Goal: Find specific page/section: Find specific page/section

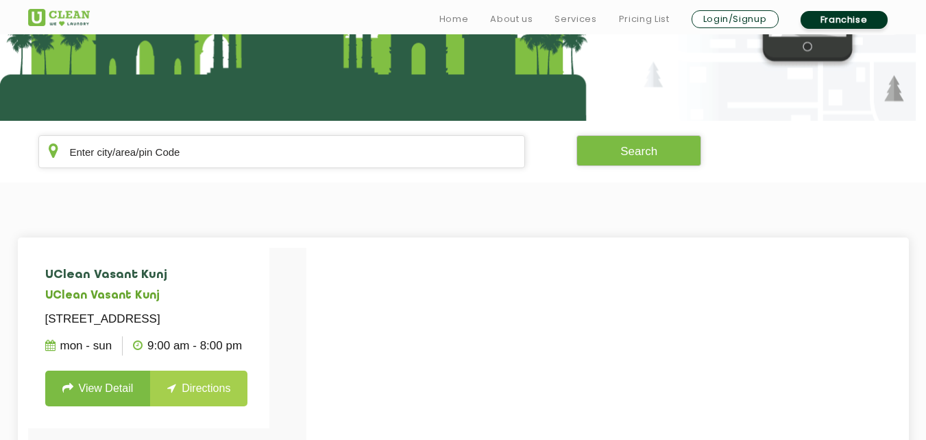
scroll to position [197, 0]
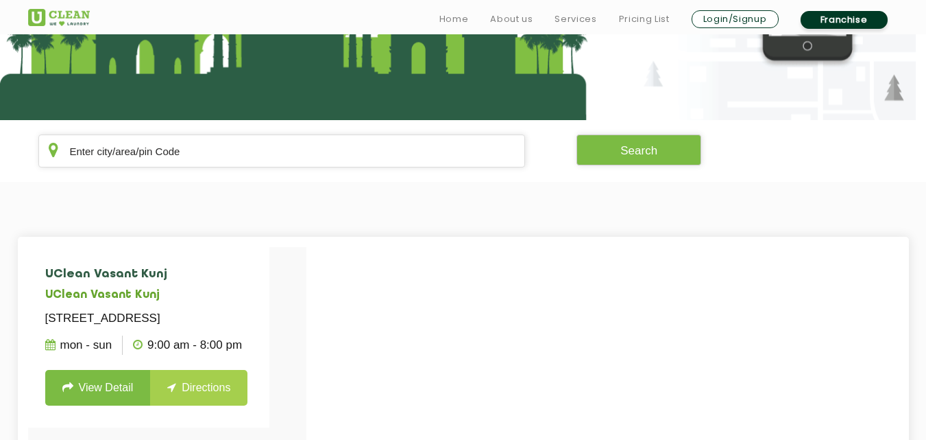
click at [313, 160] on input "text" at bounding box center [282, 150] width 488 height 33
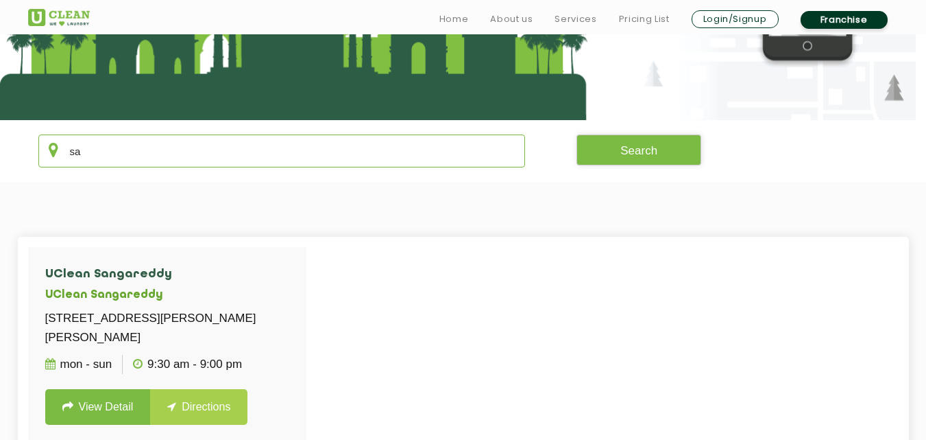
type input "s"
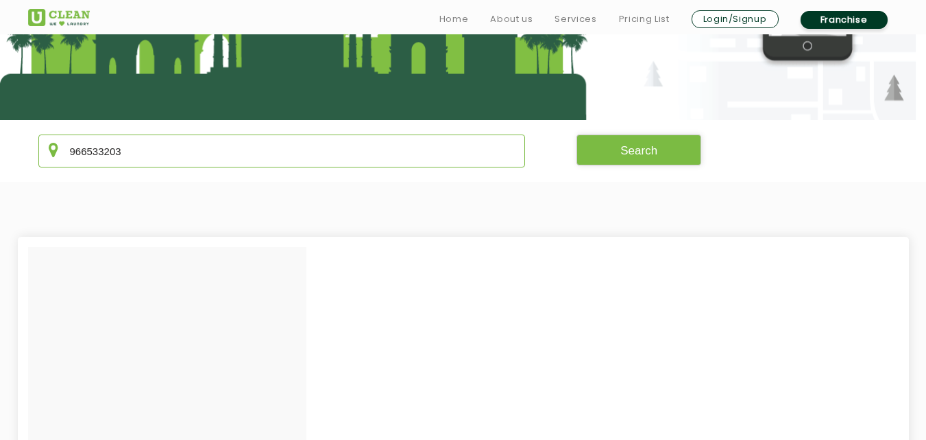
type input "9665332038"
click at [313, 160] on input "9665332038" at bounding box center [282, 150] width 488 height 33
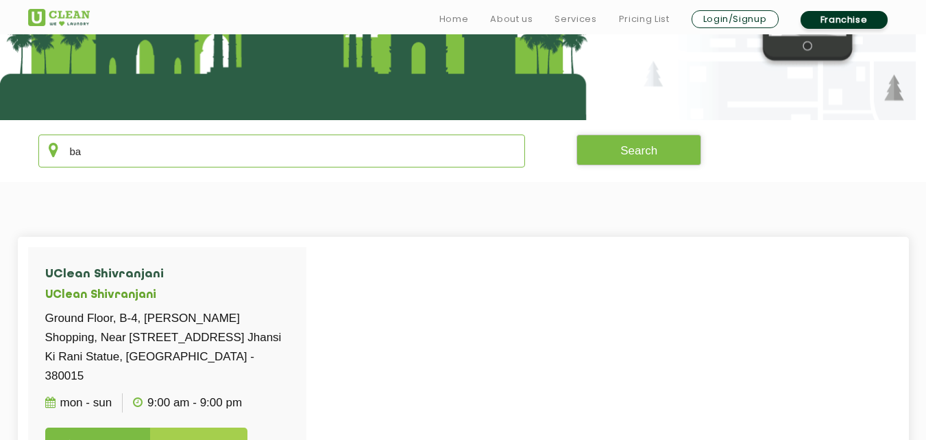
type input "b"
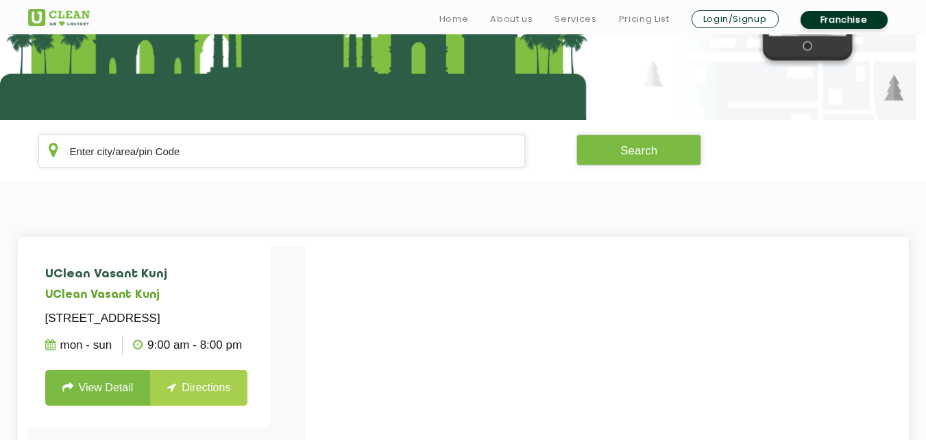
click at [319, 148] on input "text" at bounding box center [282, 150] width 488 height 33
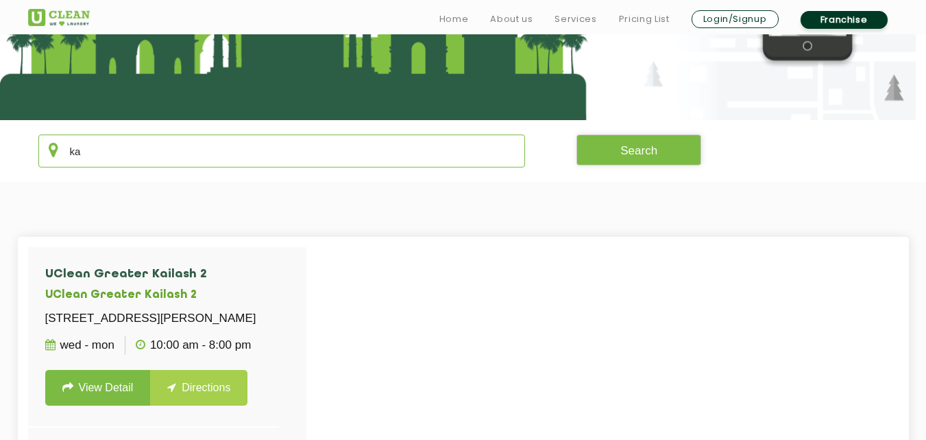
type input "k"
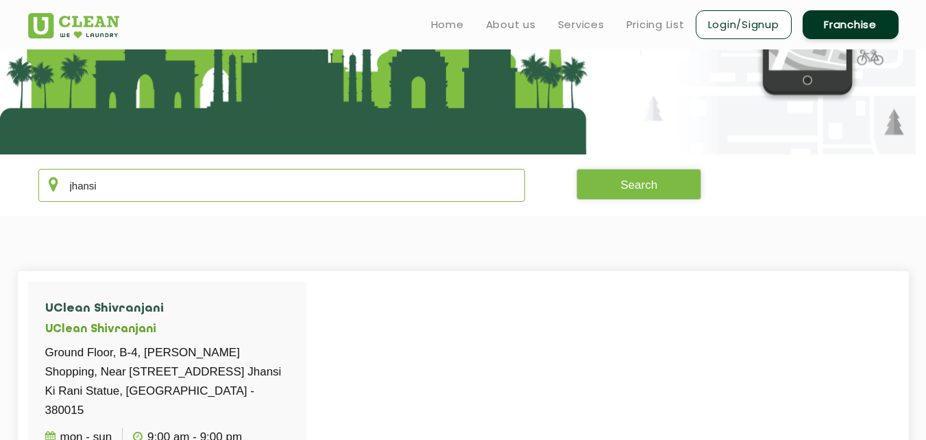
scroll to position [123, 0]
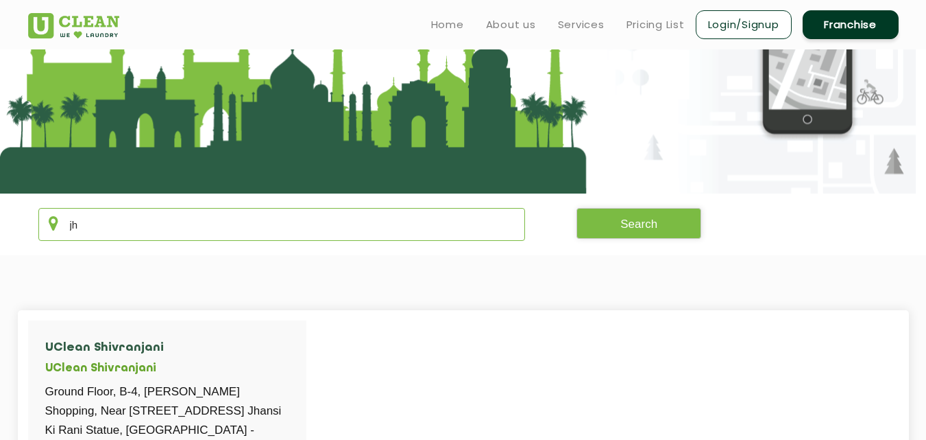
type input "j"
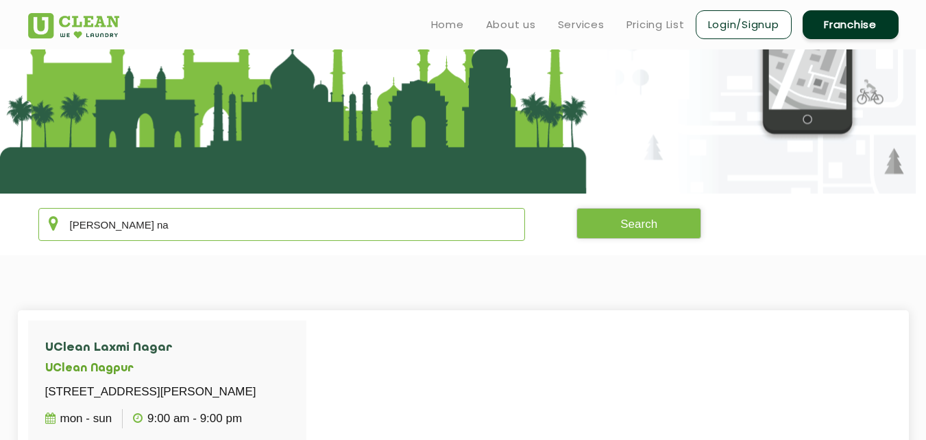
scroll to position [180, 0]
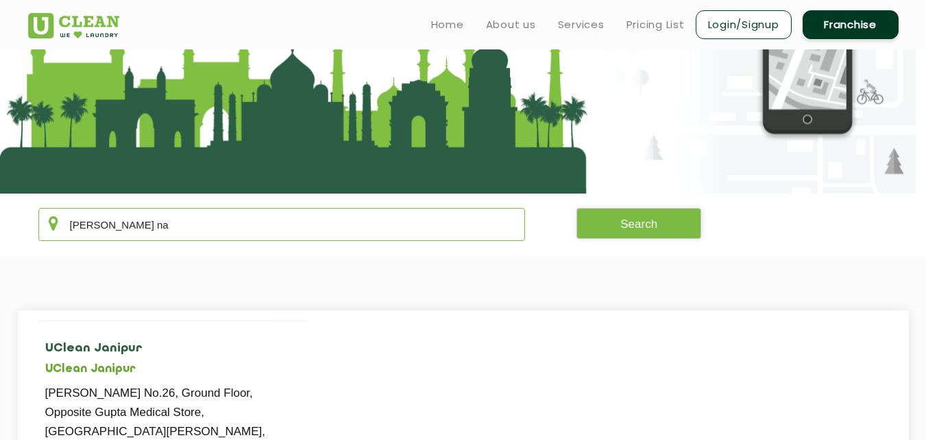
type input "[PERSON_NAME] na"
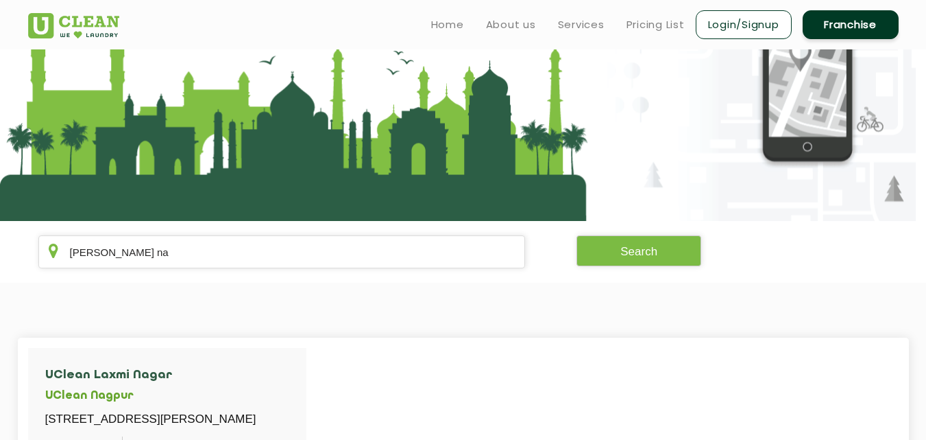
scroll to position [82, 0]
